Goal: Task Accomplishment & Management: Use online tool/utility

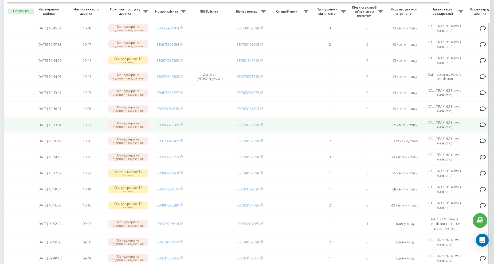
scroll to position [149, 0]
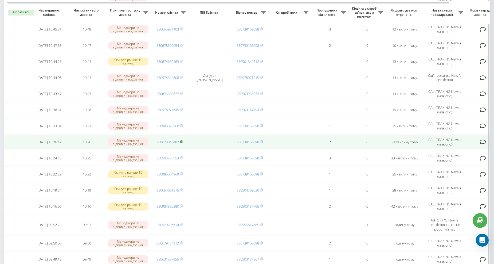
click at [182, 141] on rect at bounding box center [181, 142] width 2 height 2
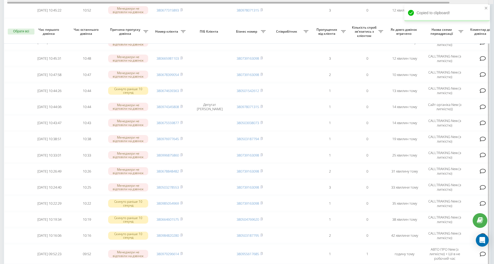
scroll to position [109, 0]
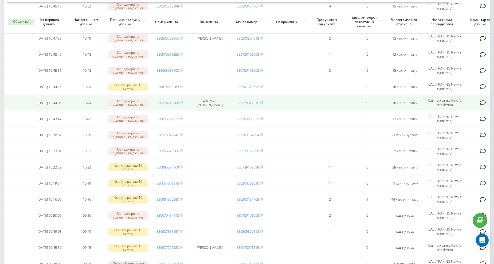
scroll to position [107, 0]
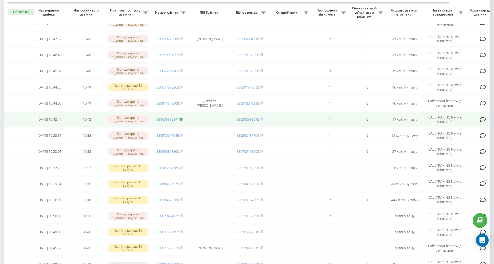
click at [182, 118] on icon at bounding box center [182, 119] width 2 height 2
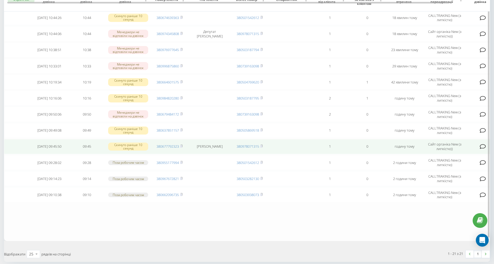
scroll to position [228, 0]
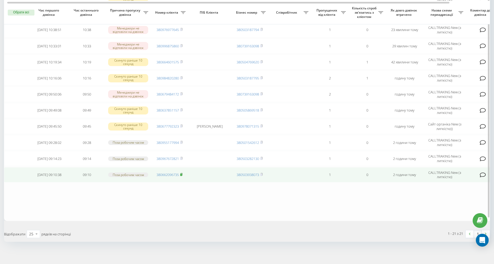
click at [181, 173] on rect at bounding box center [181, 174] width 2 height 2
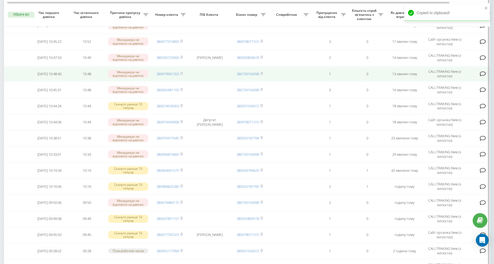
scroll to position [119, 0]
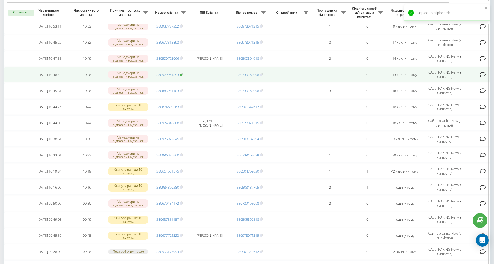
click at [181, 73] on icon at bounding box center [182, 74] width 2 height 2
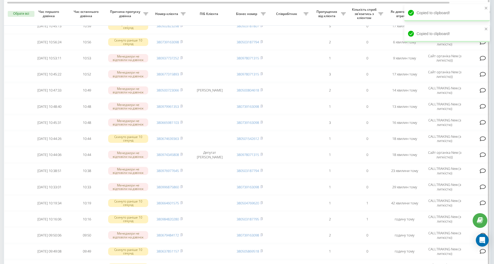
scroll to position [80, 0]
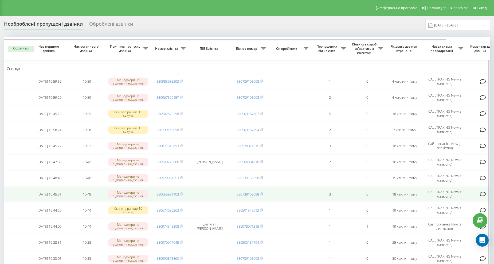
click at [180, 192] on span "380665981103" at bounding box center [170, 194] width 26 height 5
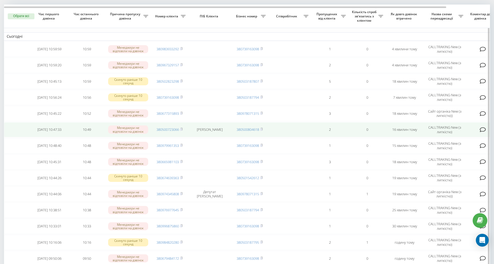
scroll to position [39, 0]
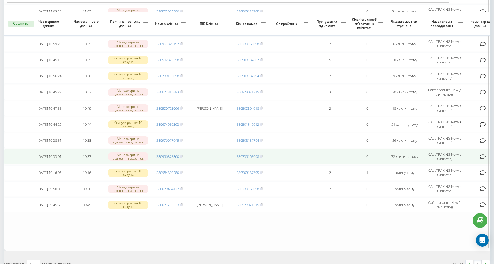
scroll to position [77, 0]
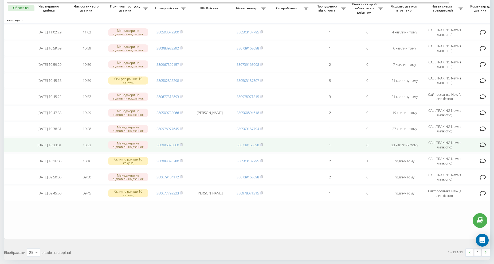
scroll to position [49, 0]
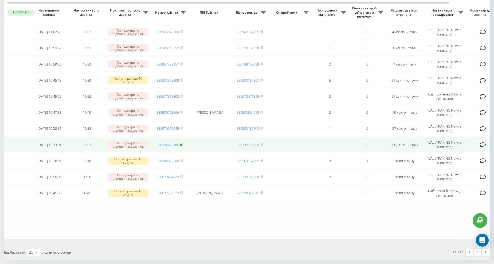
click at [183, 143] on icon at bounding box center [181, 144] width 2 height 3
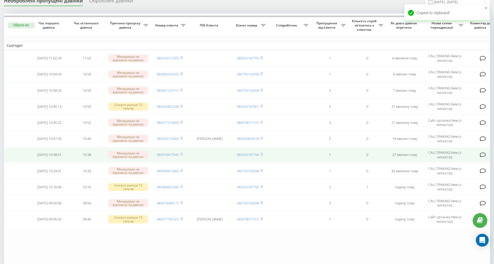
scroll to position [20, 0]
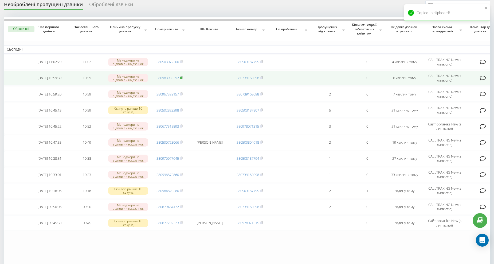
click at [182, 77] on rect at bounding box center [181, 78] width 2 height 2
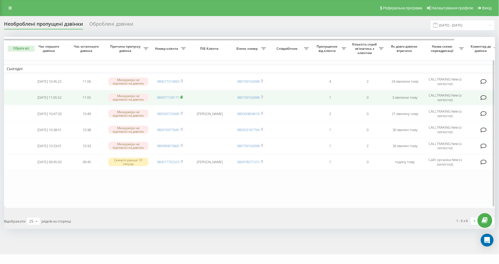
click at [181, 96] on rect at bounding box center [181, 97] width 2 height 2
